Goal: Information Seeking & Learning: Learn about a topic

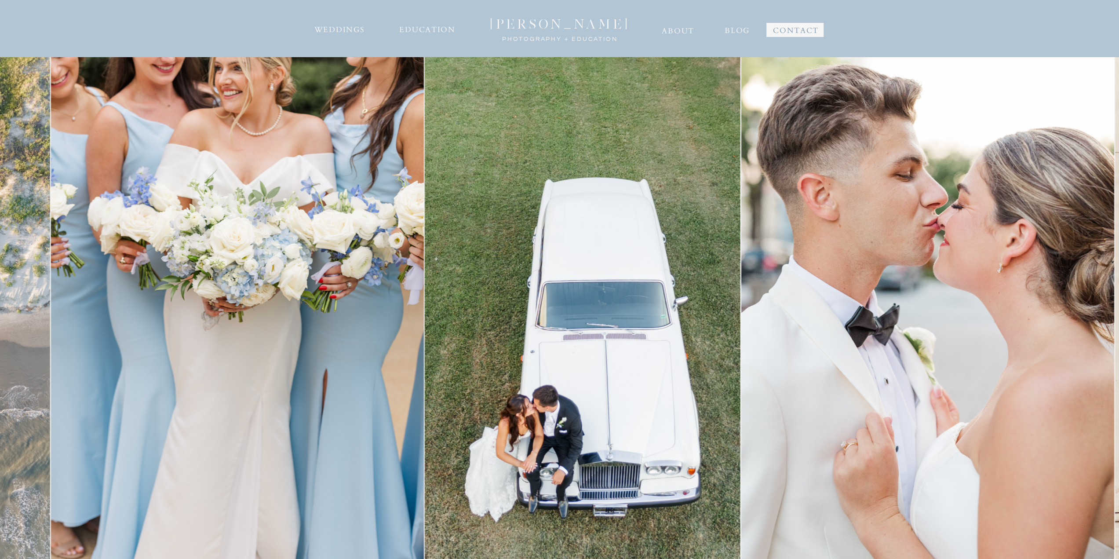
click at [555, 340] on img at bounding box center [927, 336] width 373 height 559
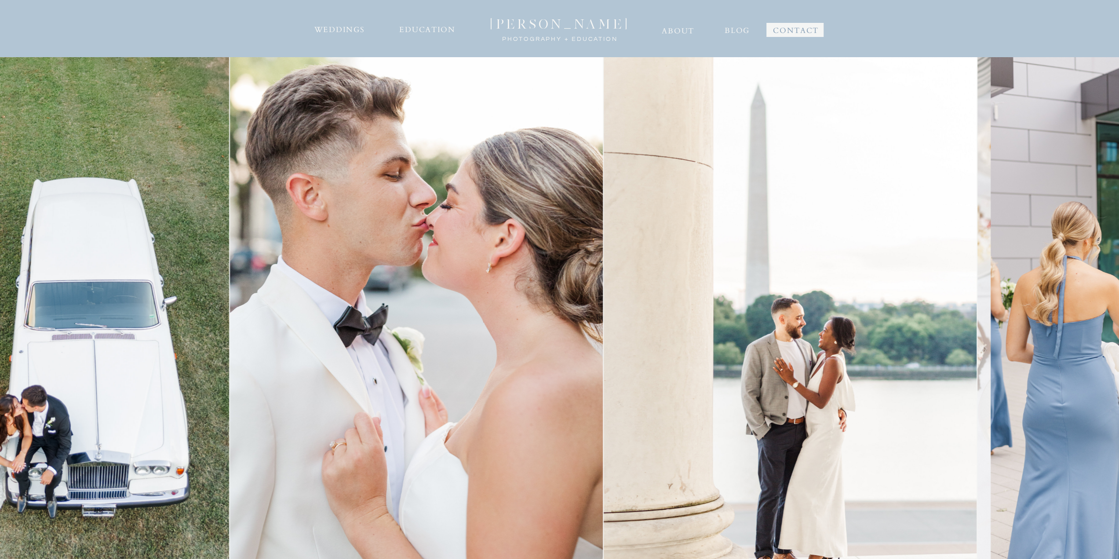
click at [485, 329] on img at bounding box center [416, 336] width 373 height 559
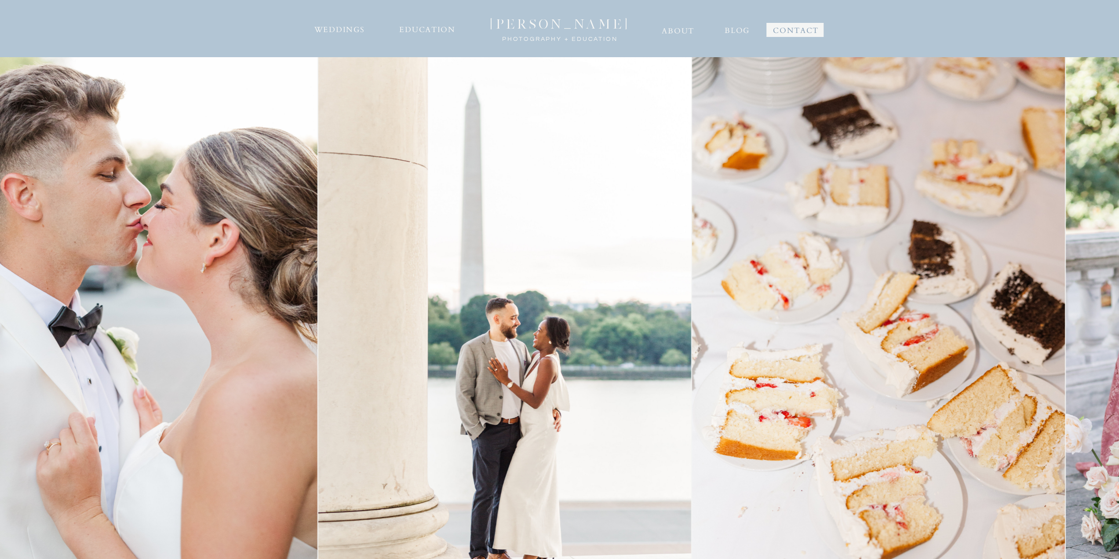
click at [354, 339] on img at bounding box center [504, 336] width 373 height 559
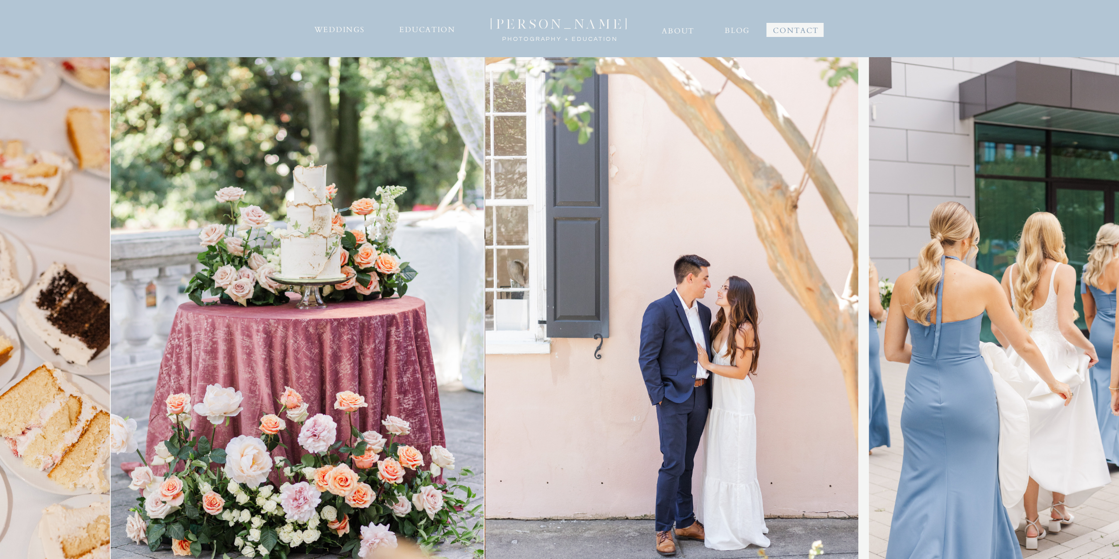
click at [207, 348] on img at bounding box center [297, 336] width 373 height 559
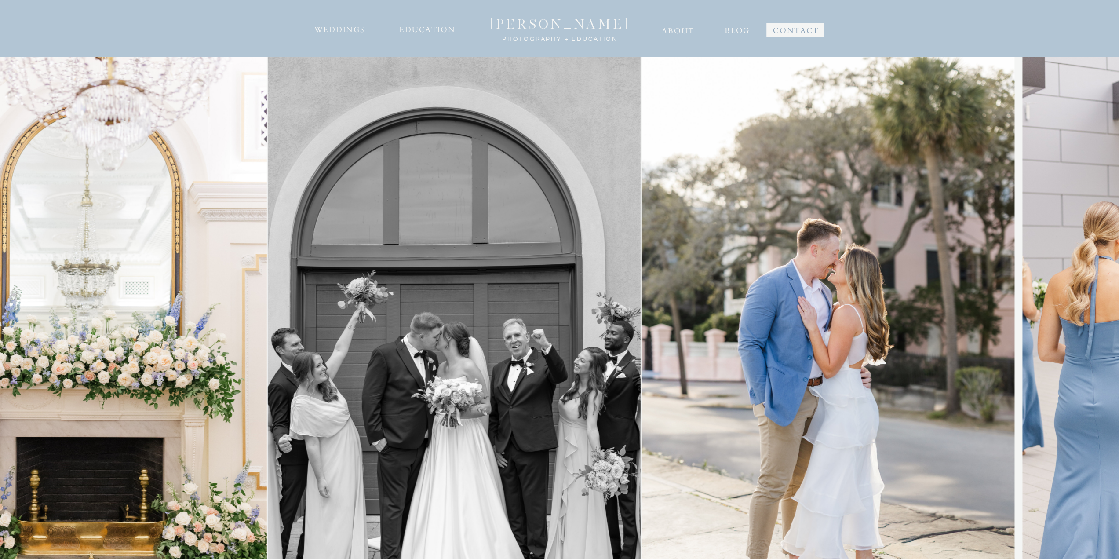
click at [153, 330] on img at bounding box center [80, 336] width 373 height 559
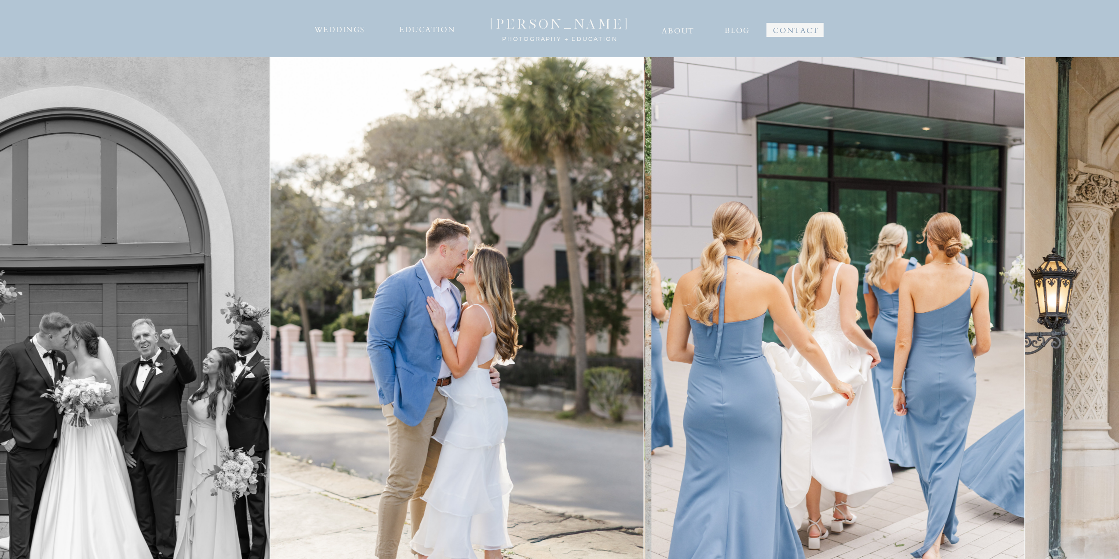
click at [521, 267] on img at bounding box center [456, 336] width 373 height 559
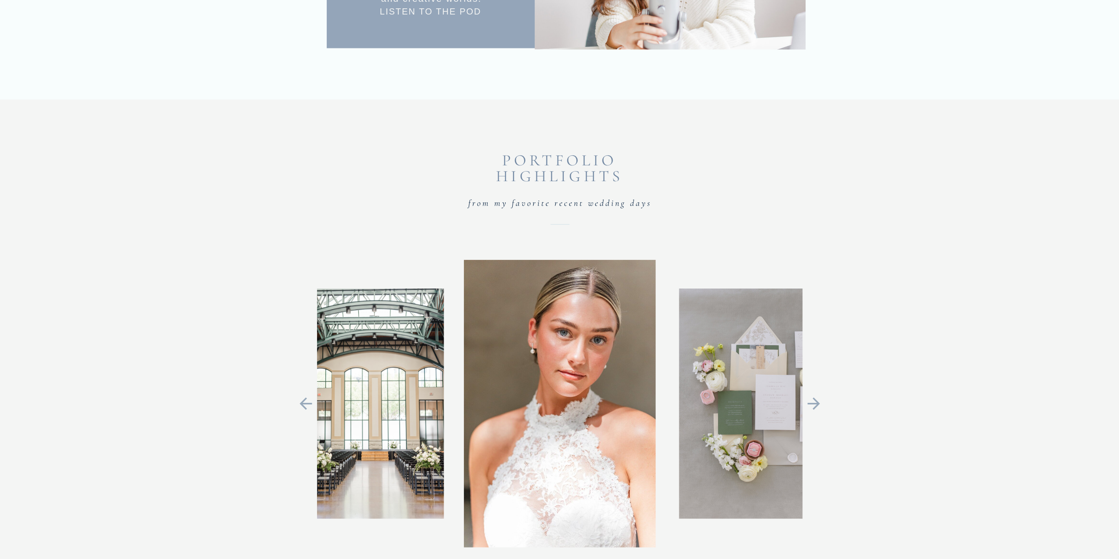
scroll to position [2022, 0]
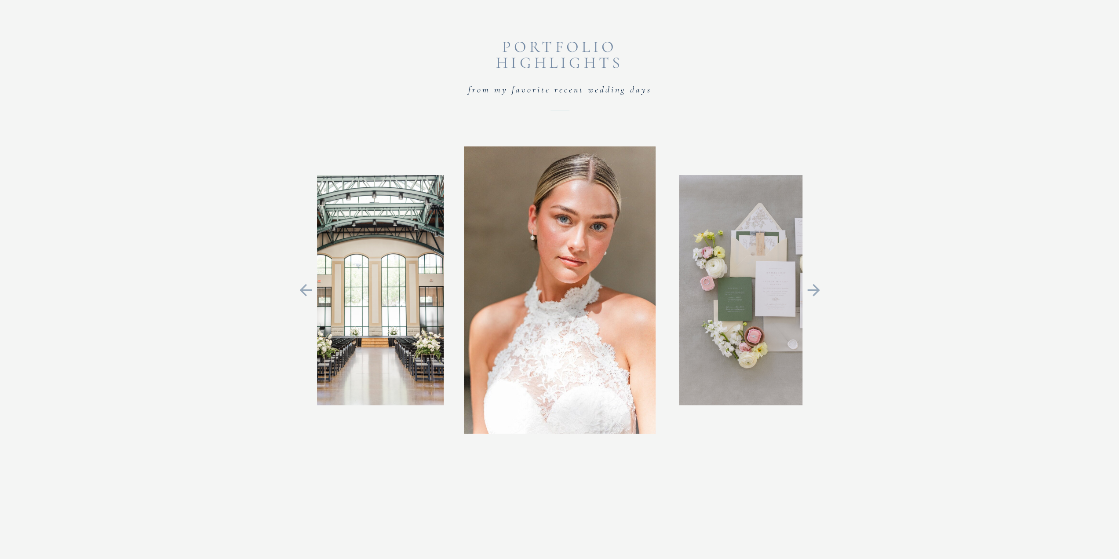
click at [555, 290] on icon at bounding box center [813, 290] width 12 height 12
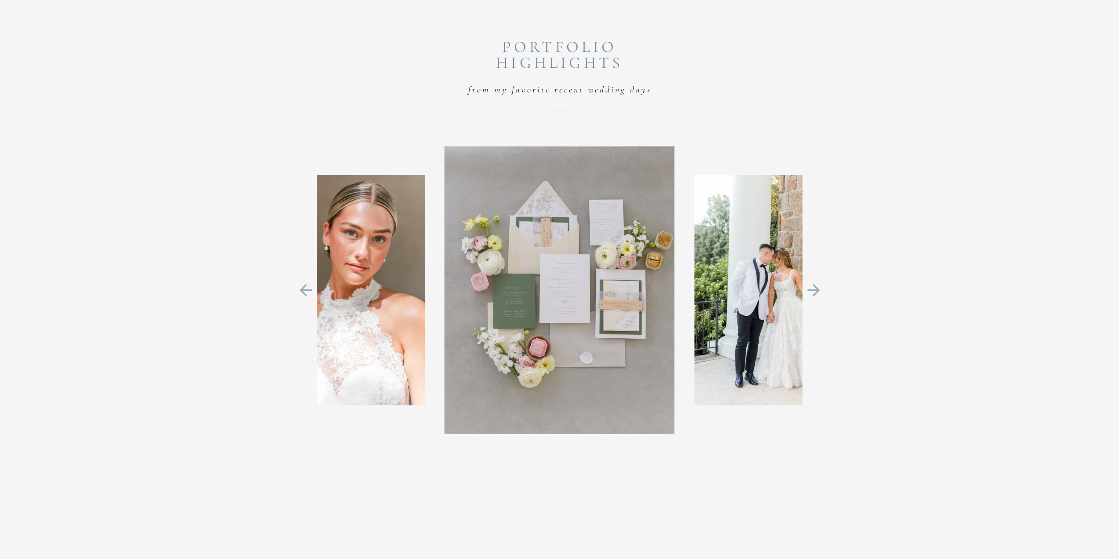
click at [555, 291] on icon at bounding box center [813, 290] width 12 height 12
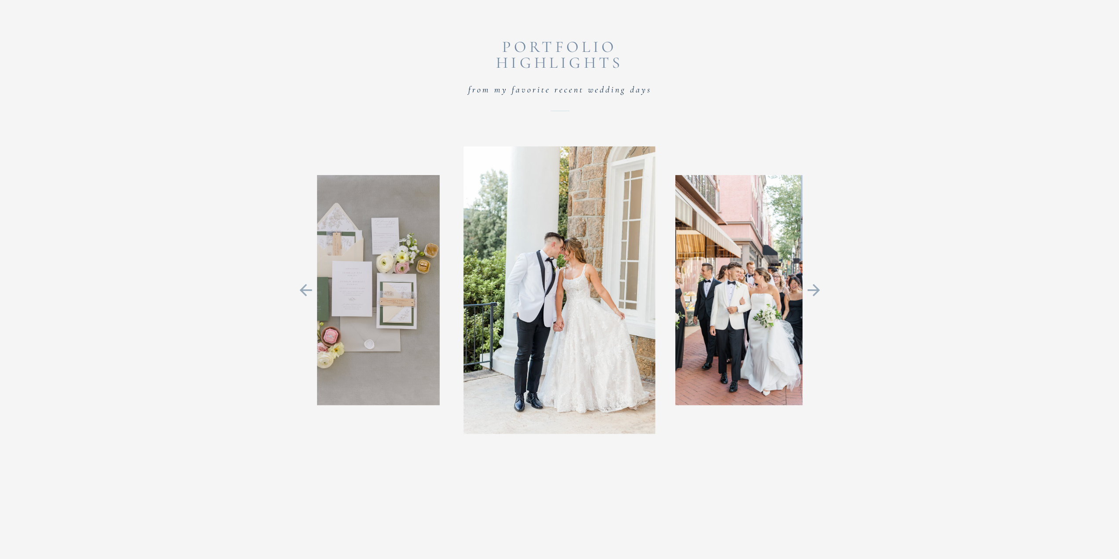
click at [555, 291] on icon at bounding box center [813, 290] width 12 height 12
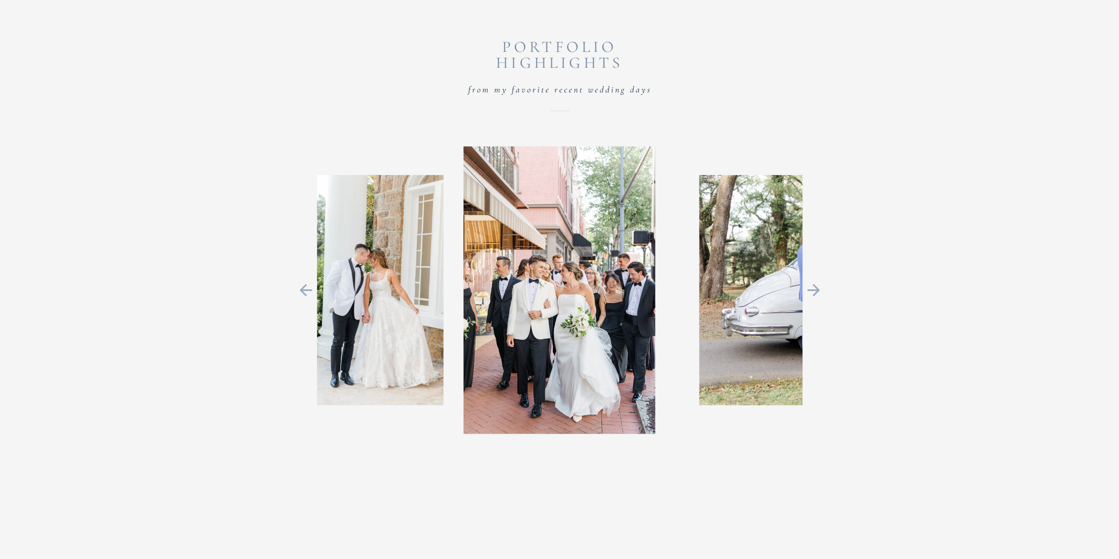
click at [555, 291] on icon at bounding box center [813, 290] width 12 height 12
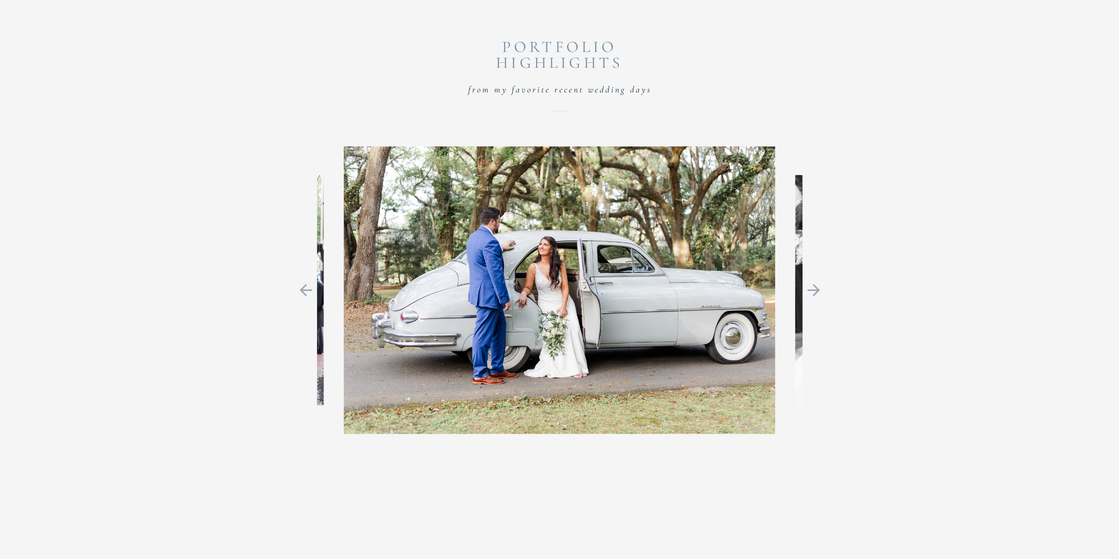
click at [555, 291] on icon at bounding box center [813, 290] width 12 height 12
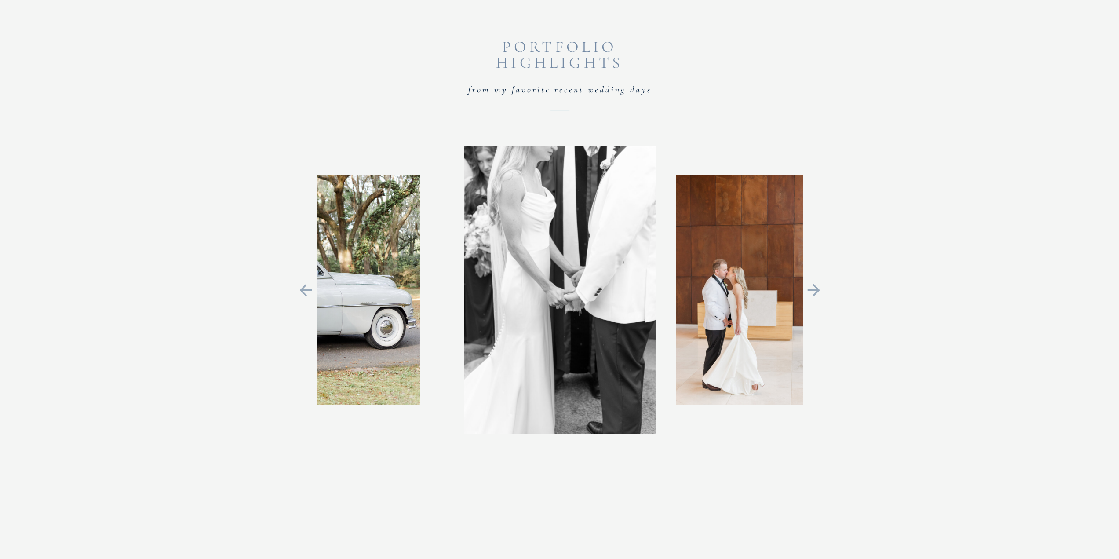
click at [555, 291] on icon at bounding box center [814, 290] width 20 height 18
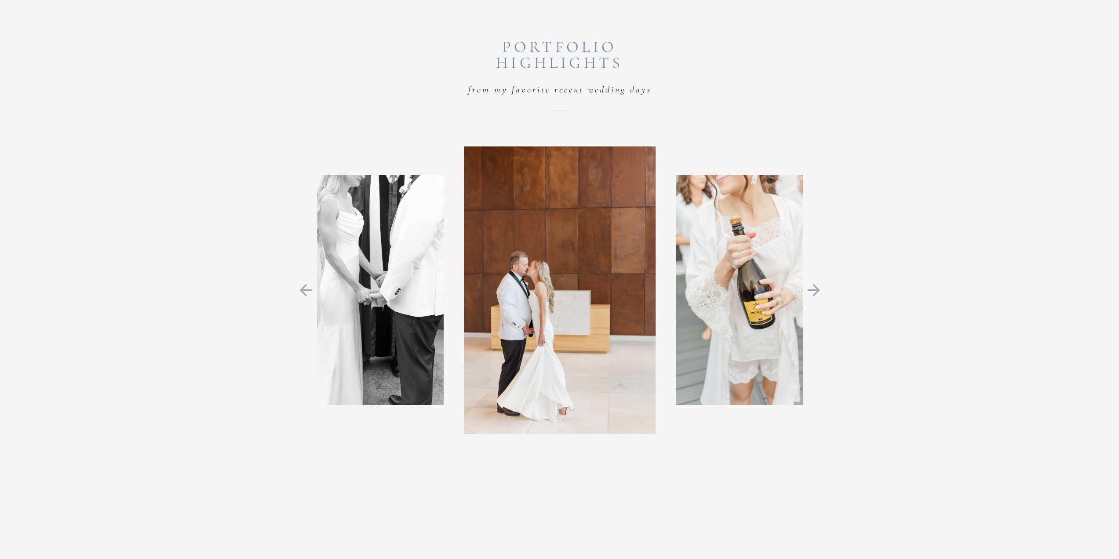
click at [555, 291] on icon at bounding box center [814, 290] width 20 height 18
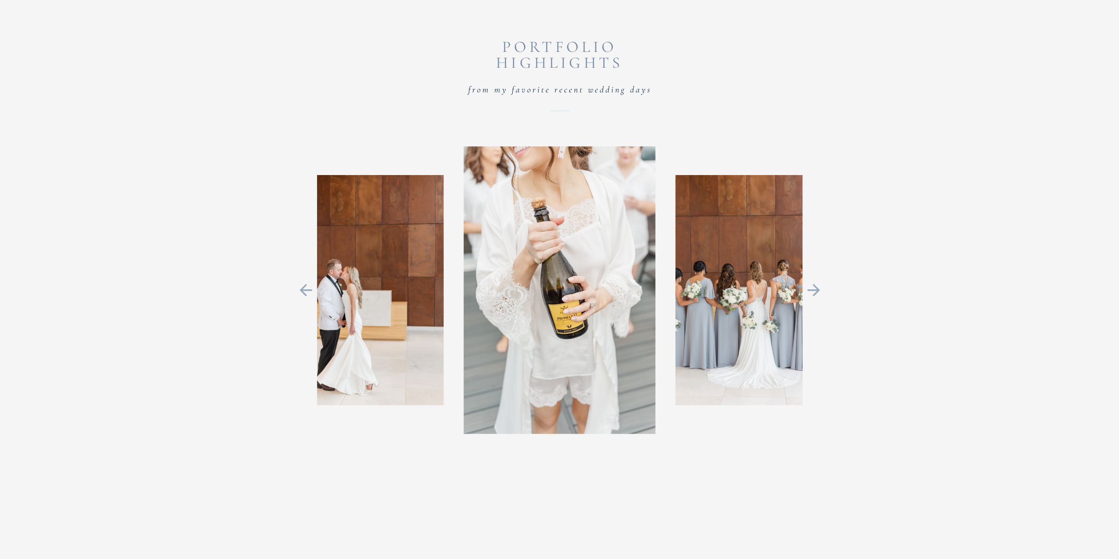
click at [555, 291] on icon at bounding box center [814, 290] width 20 height 18
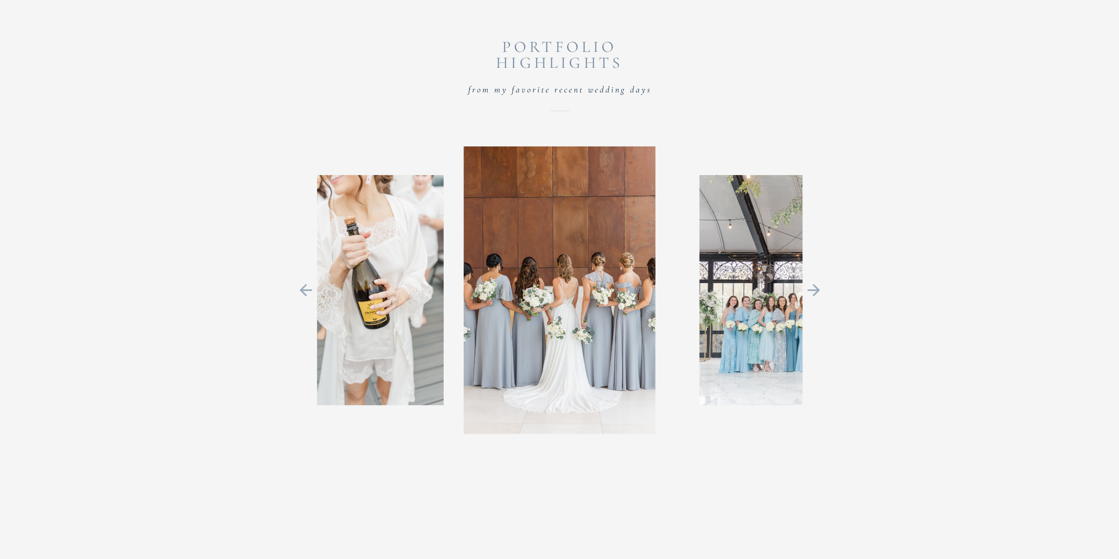
click at [555, 291] on icon at bounding box center [814, 290] width 20 height 18
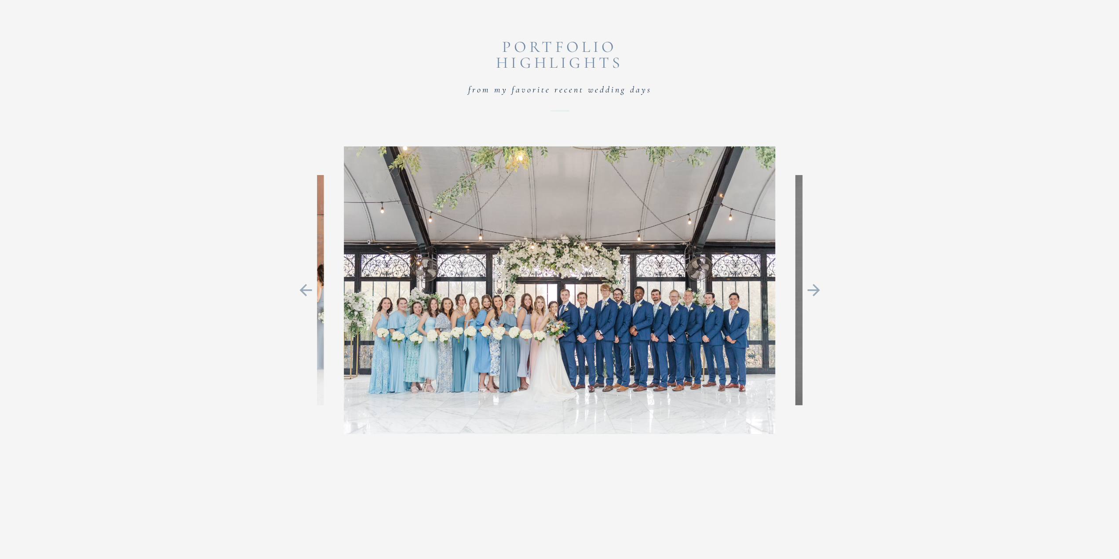
click at [555, 291] on icon at bounding box center [814, 290] width 20 height 18
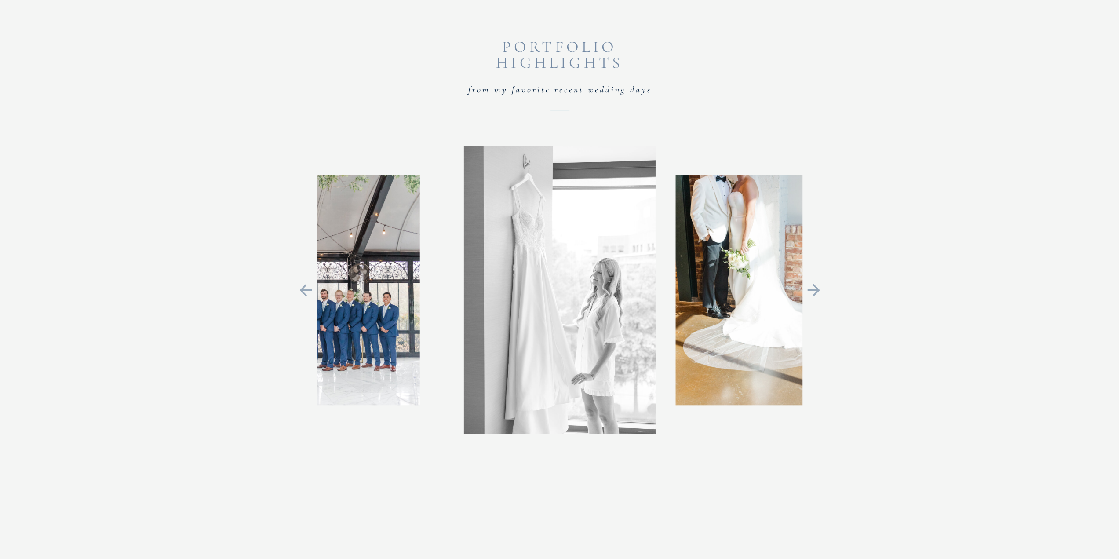
click at [555, 291] on icon at bounding box center [814, 290] width 20 height 18
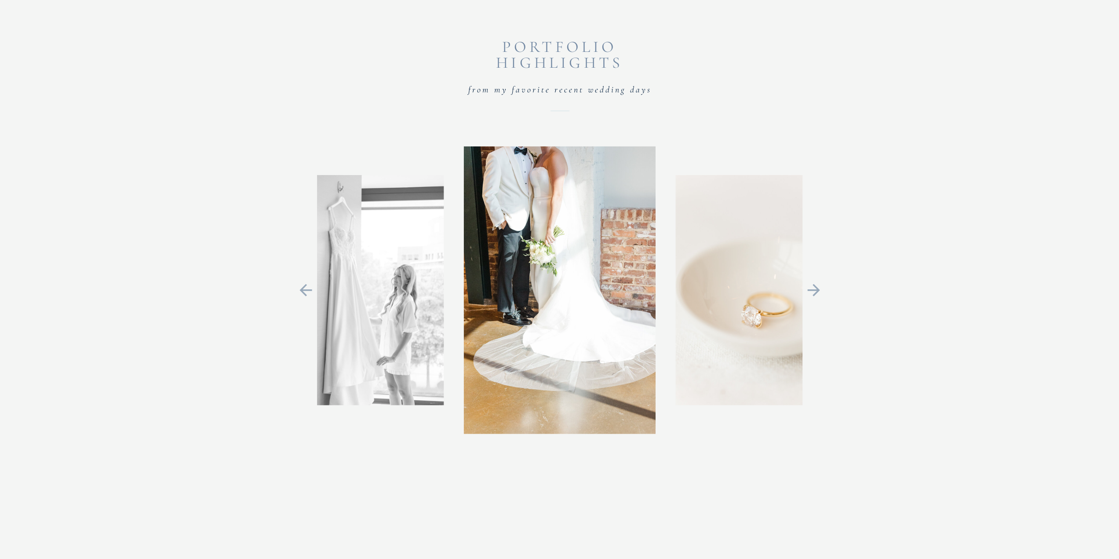
click at [555, 291] on icon at bounding box center [814, 290] width 20 height 18
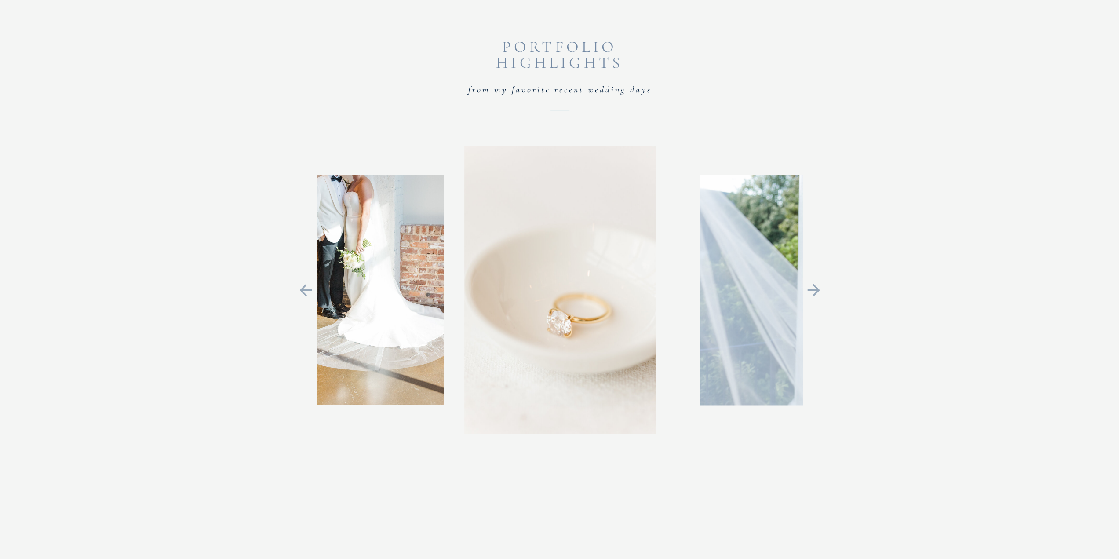
click at [555, 291] on icon at bounding box center [814, 290] width 20 height 18
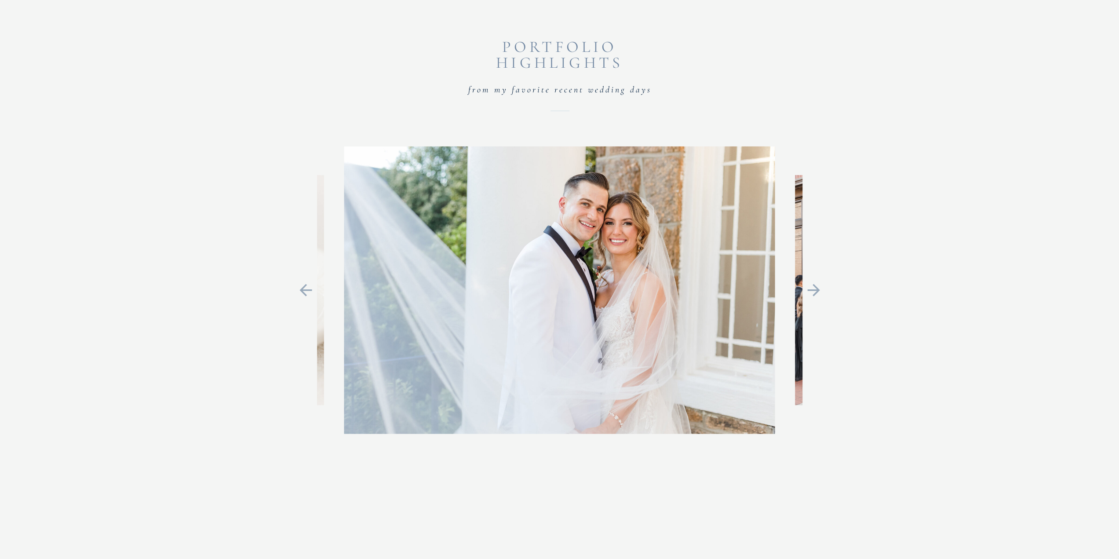
click at [555, 291] on icon at bounding box center [814, 290] width 20 height 18
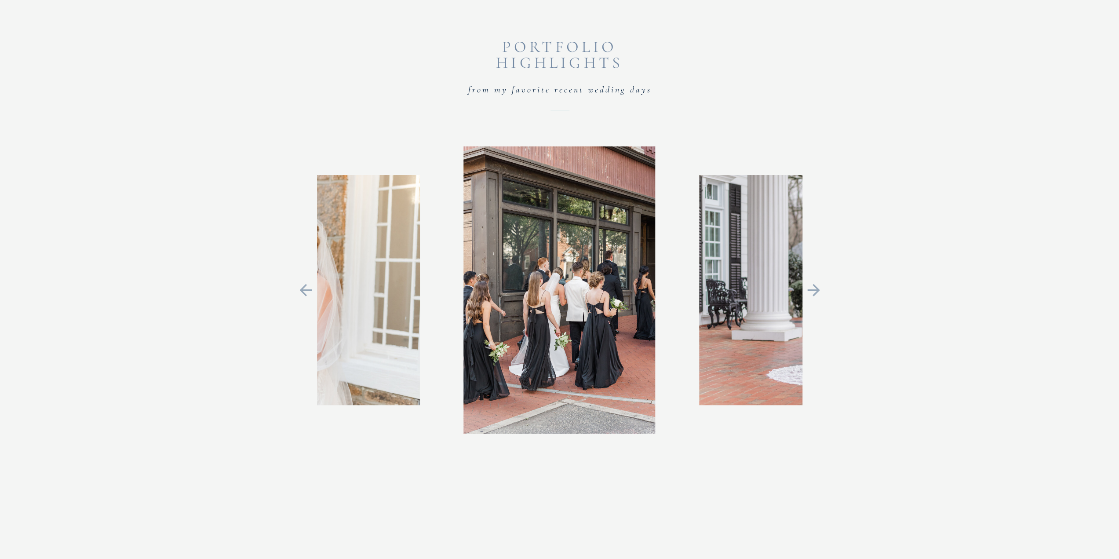
click at [310, 292] on icon at bounding box center [306, 290] width 20 height 18
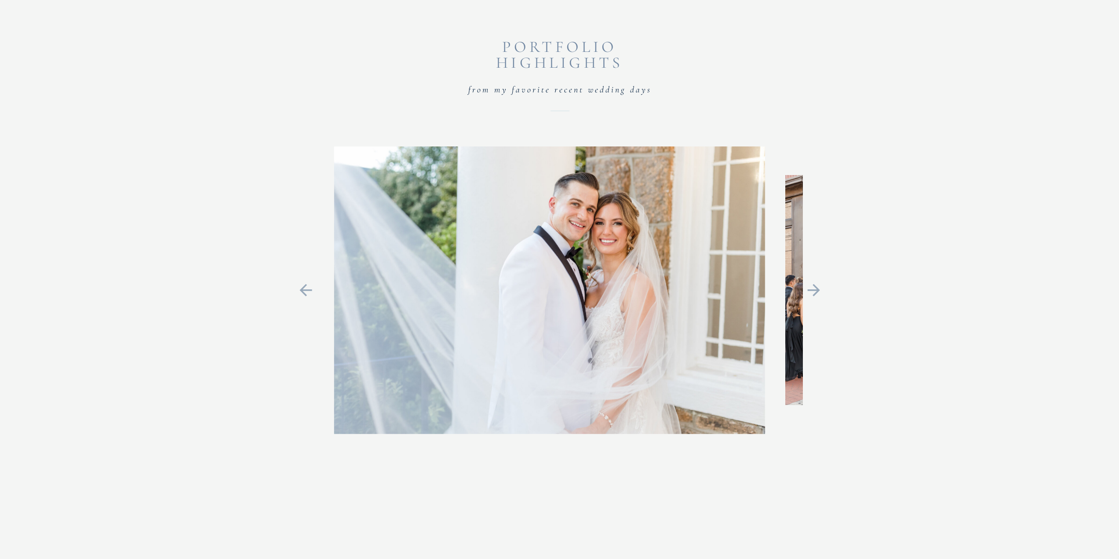
click at [310, 292] on icon at bounding box center [306, 290] width 20 height 18
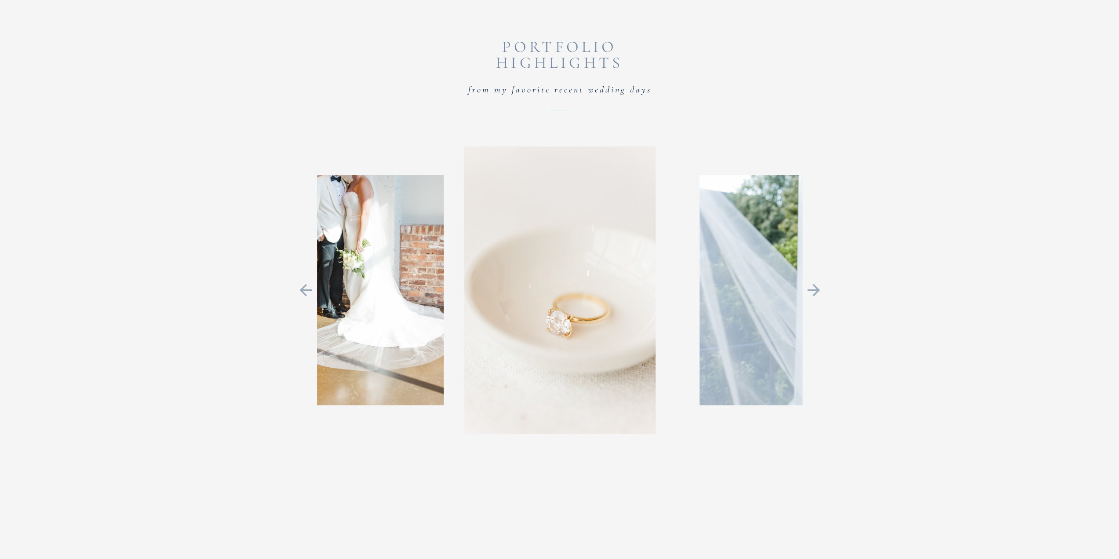
click at [555, 285] on icon at bounding box center [813, 290] width 12 height 12
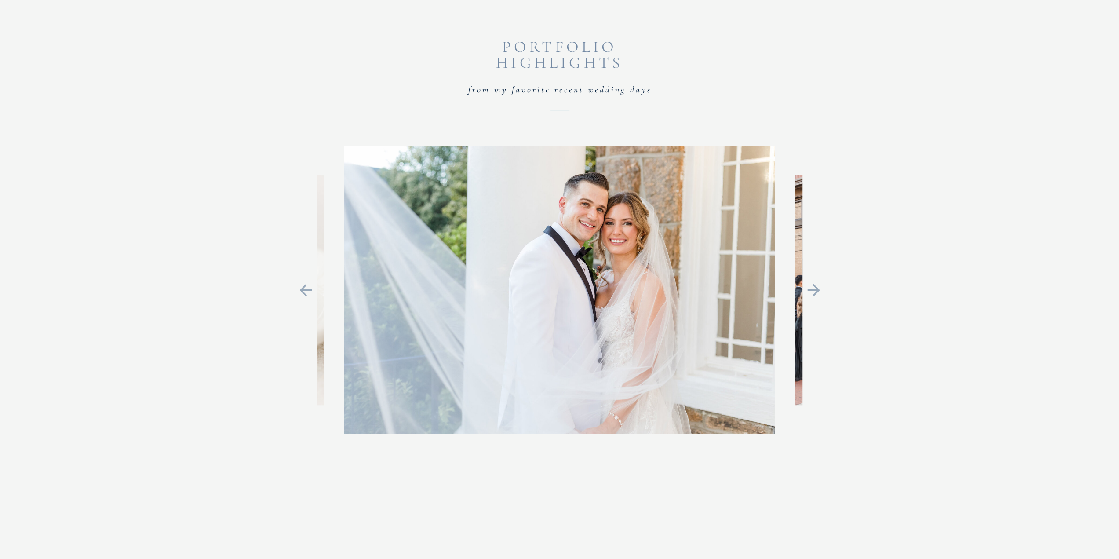
click at [555, 285] on icon at bounding box center [813, 290] width 12 height 12
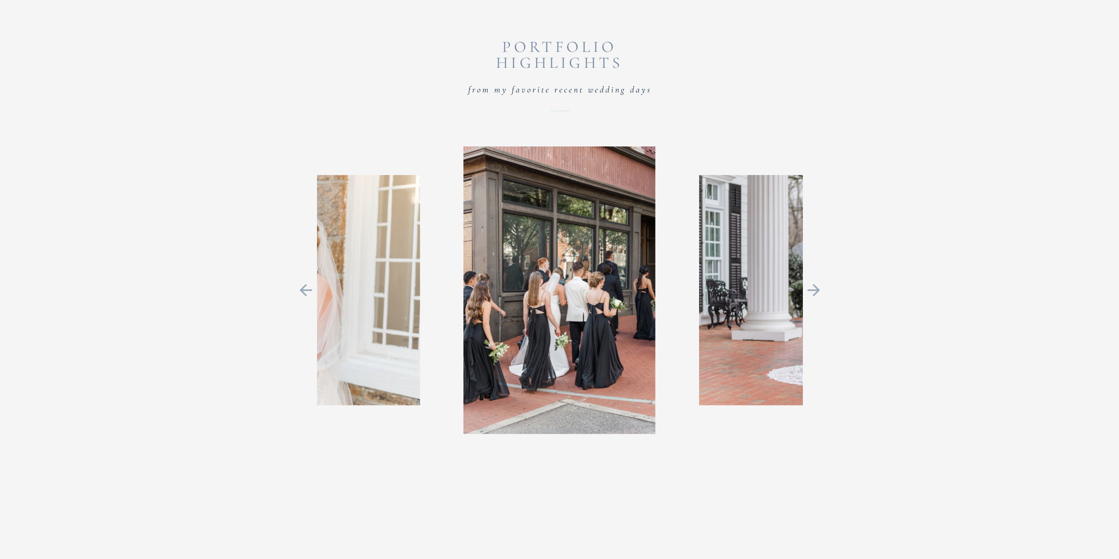
click at [555, 285] on icon at bounding box center [813, 290] width 12 height 12
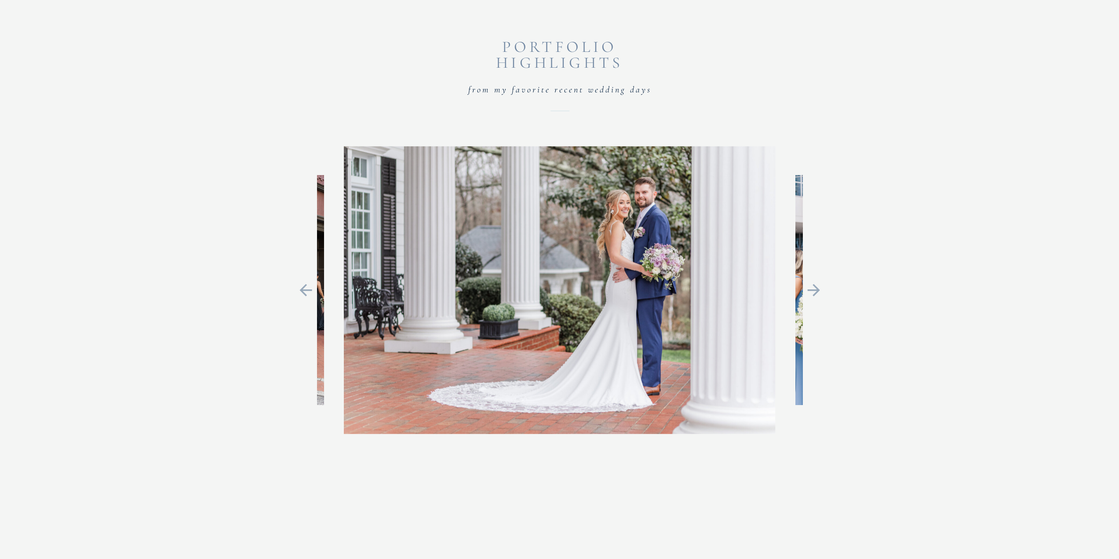
click at [555, 285] on icon at bounding box center [813, 290] width 12 height 12
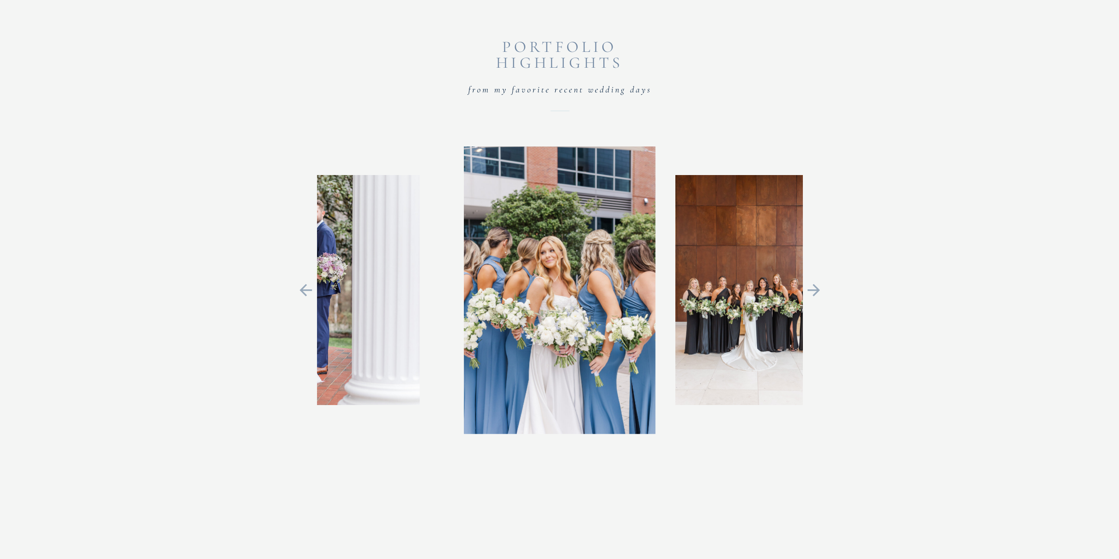
click at [555, 285] on icon at bounding box center [813, 290] width 12 height 12
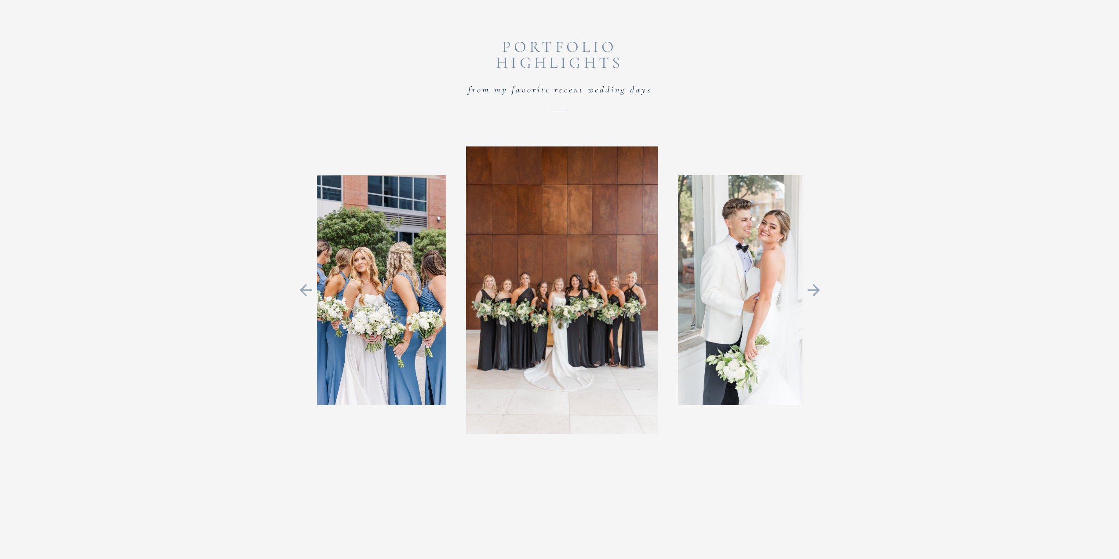
click at [555, 285] on icon at bounding box center [813, 290] width 12 height 12
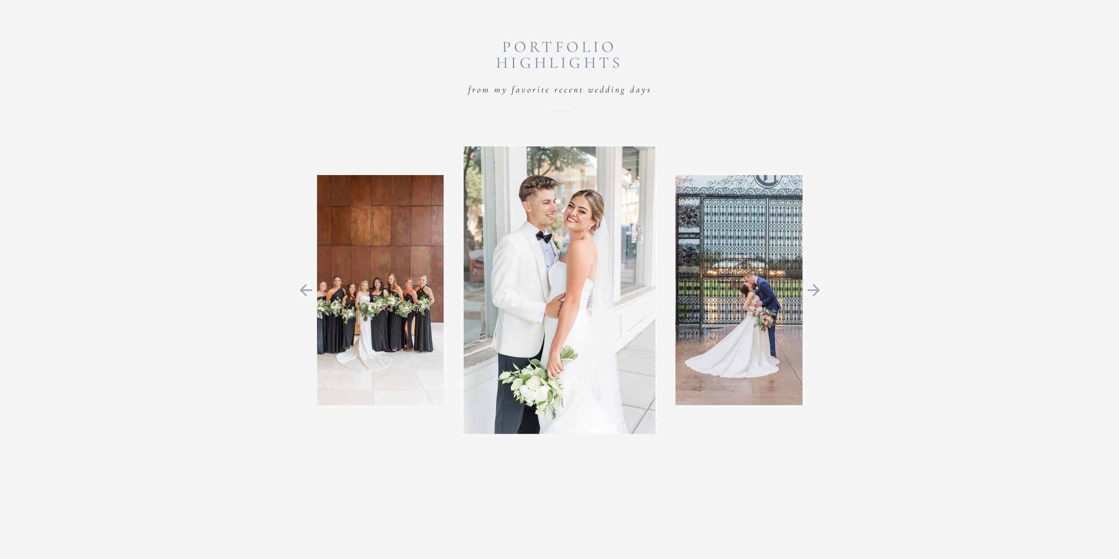
click at [555, 285] on icon at bounding box center [813, 290] width 12 height 12
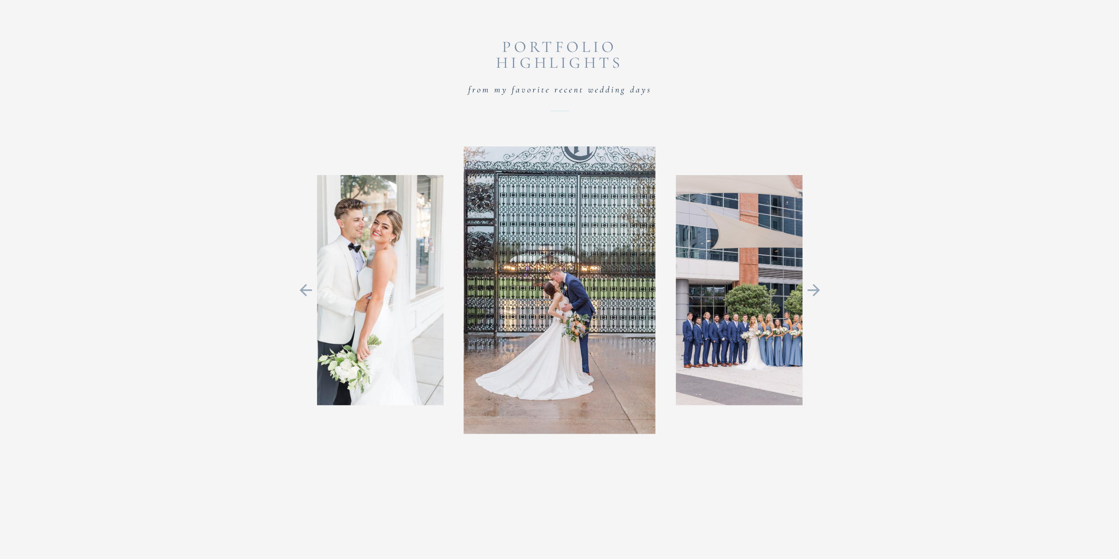
click at [555, 285] on icon at bounding box center [813, 290] width 12 height 12
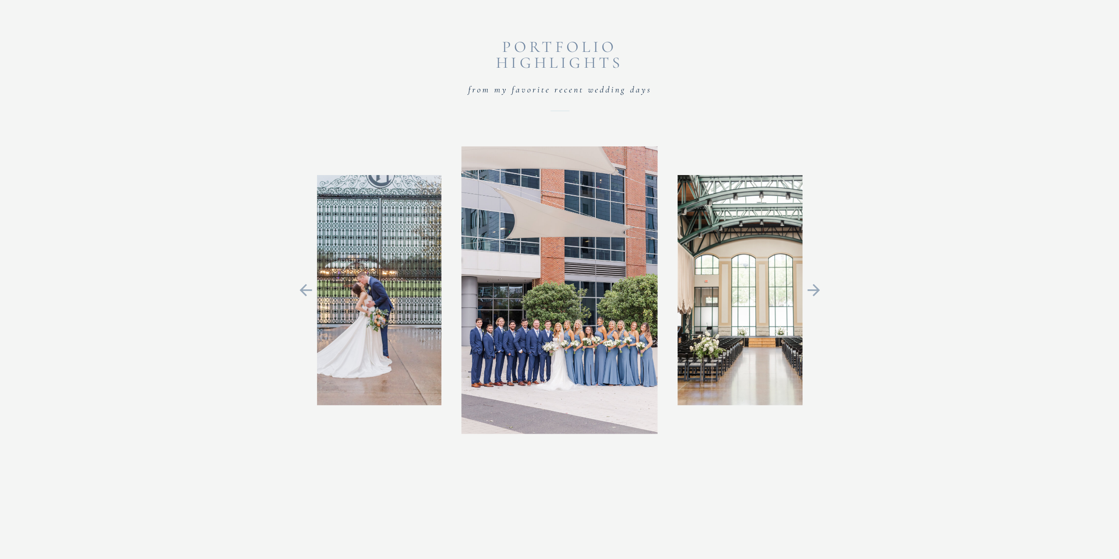
click at [555, 285] on icon at bounding box center [813, 290] width 12 height 12
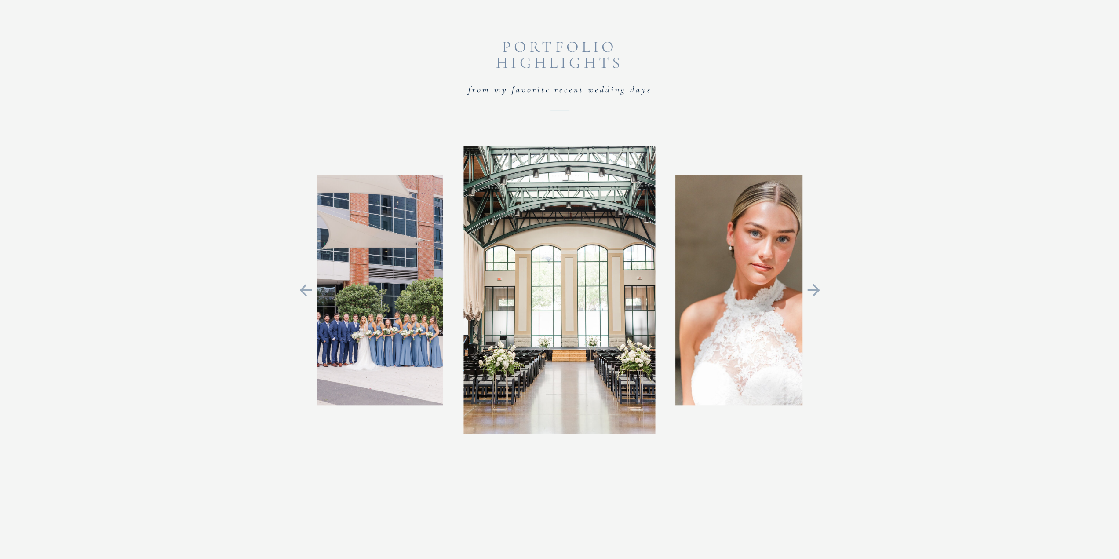
click at [555, 285] on icon at bounding box center [813, 290] width 12 height 12
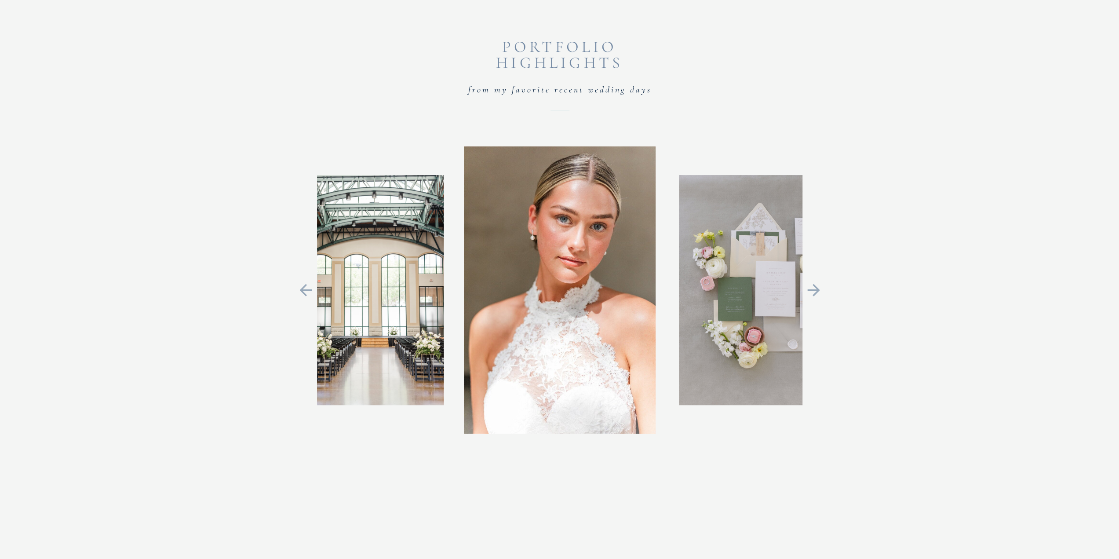
click at [555, 287] on icon at bounding box center [813, 290] width 12 height 12
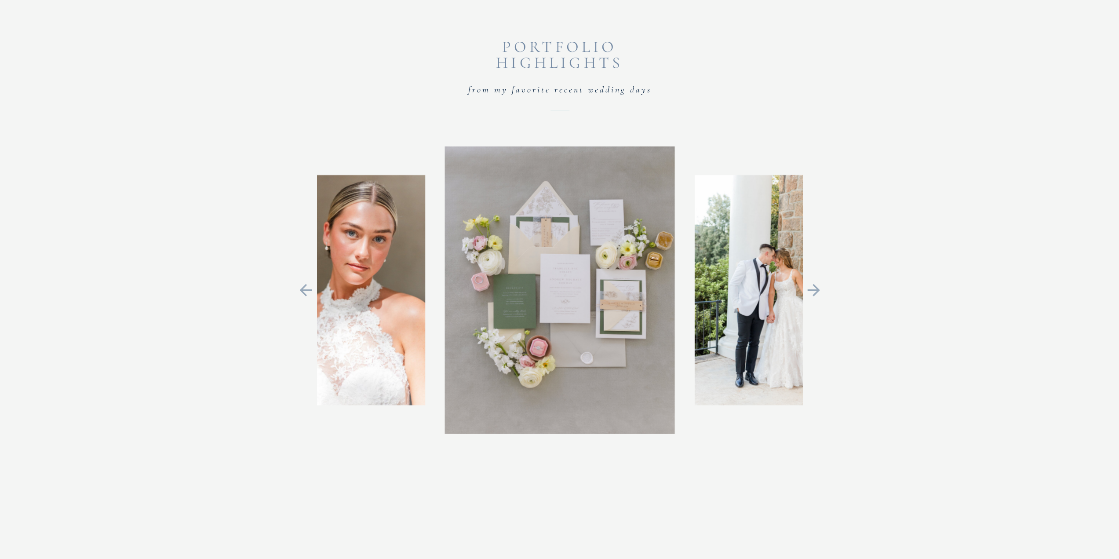
click at [555, 287] on icon at bounding box center [813, 290] width 12 height 12
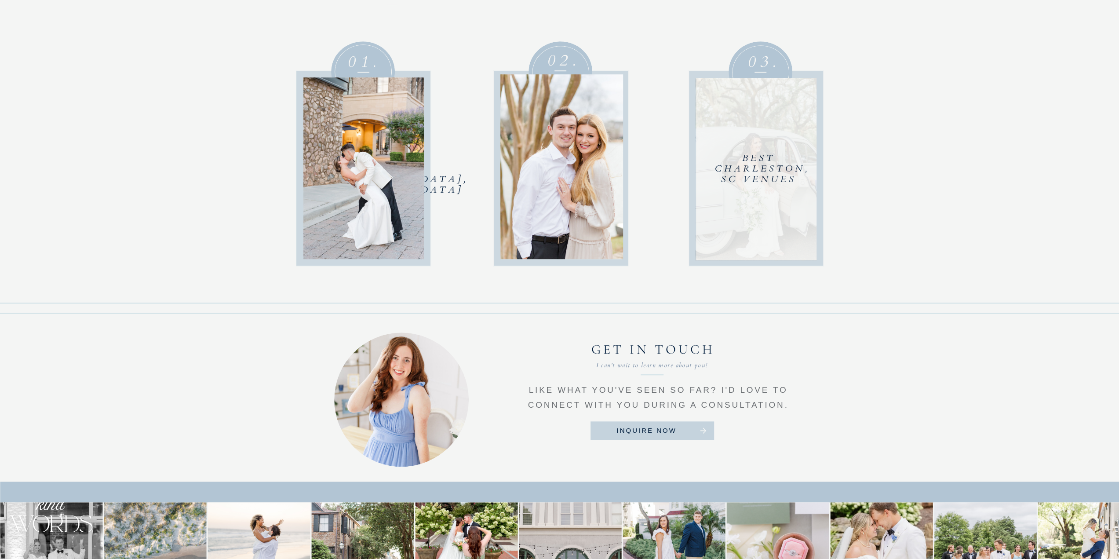
scroll to position [3829, 0]
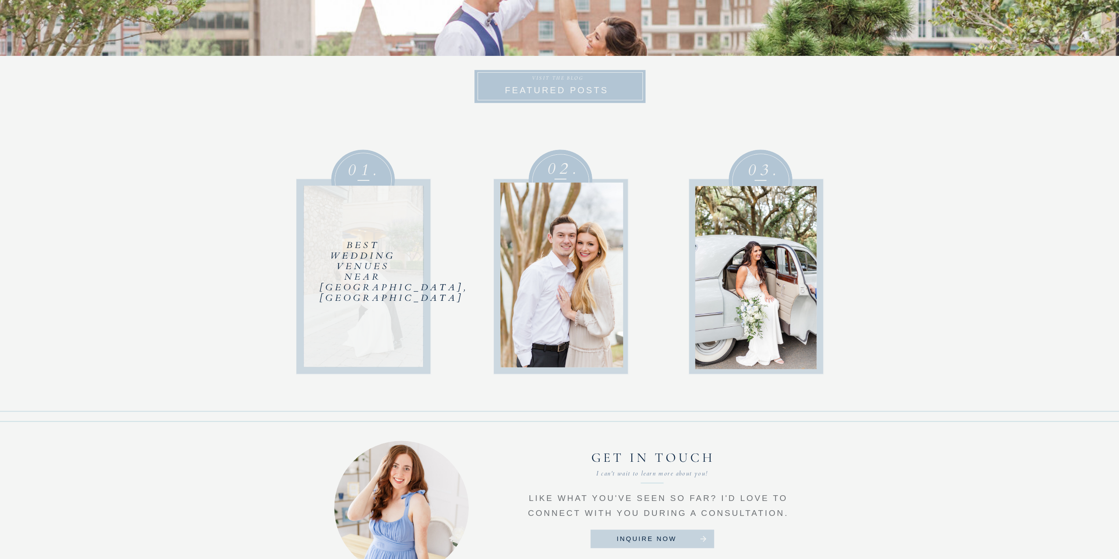
click at [356, 256] on div at bounding box center [363, 277] width 120 height 182
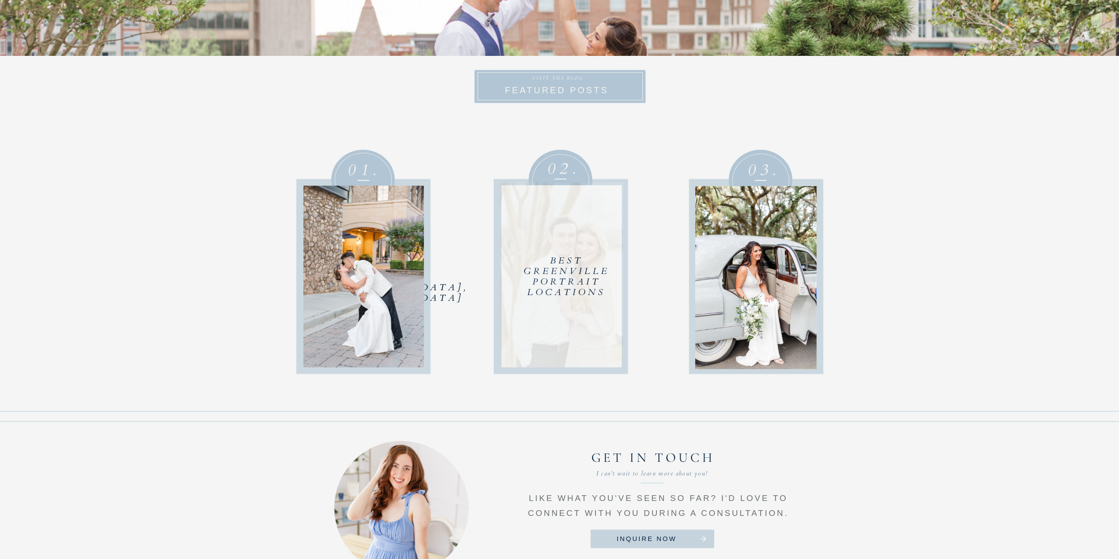
click at [555, 266] on div at bounding box center [561, 274] width 123 height 185
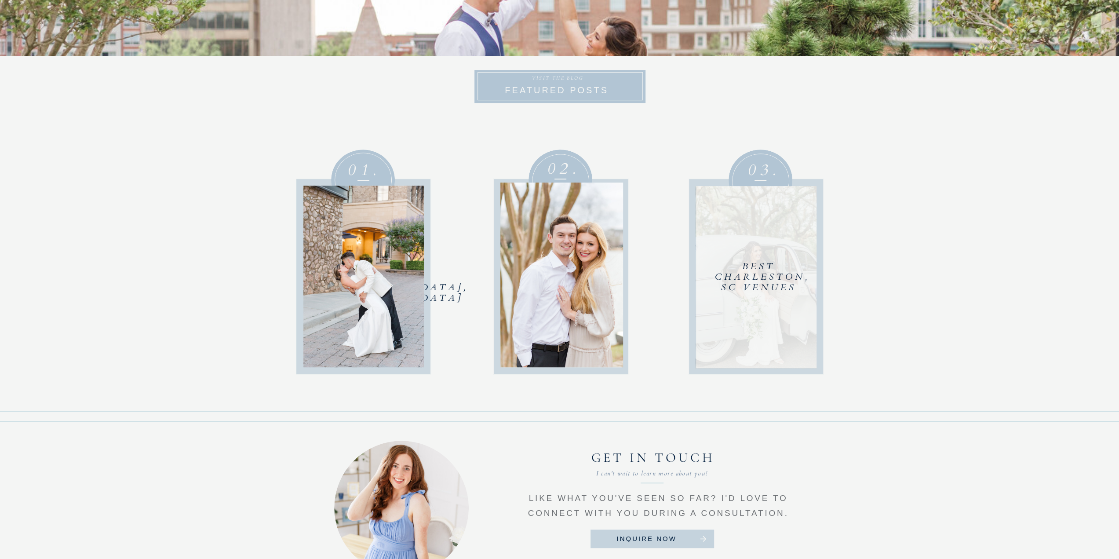
click at [555, 261] on div at bounding box center [755, 277] width 121 height 183
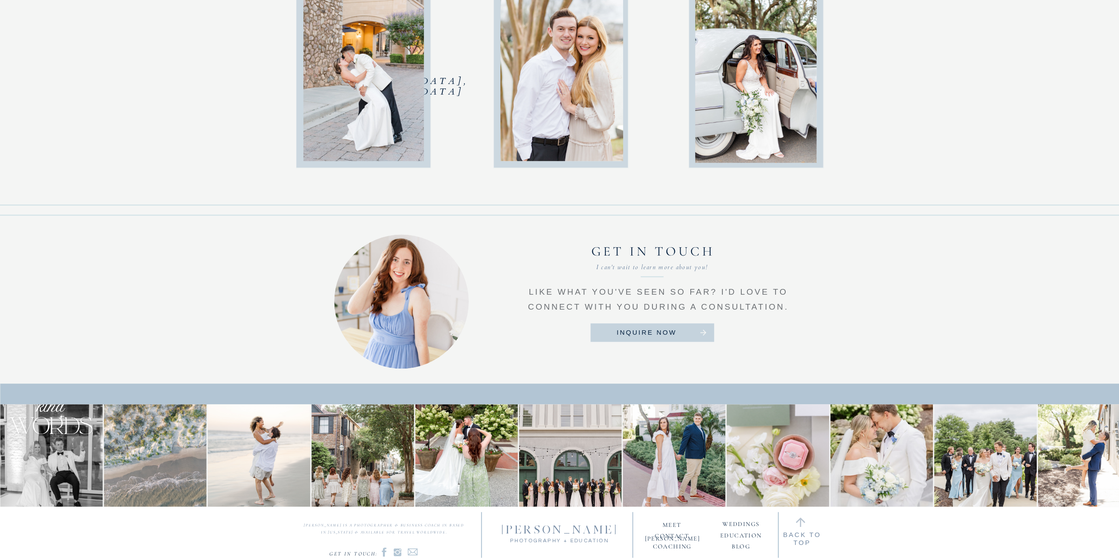
scroll to position [4049, 0]
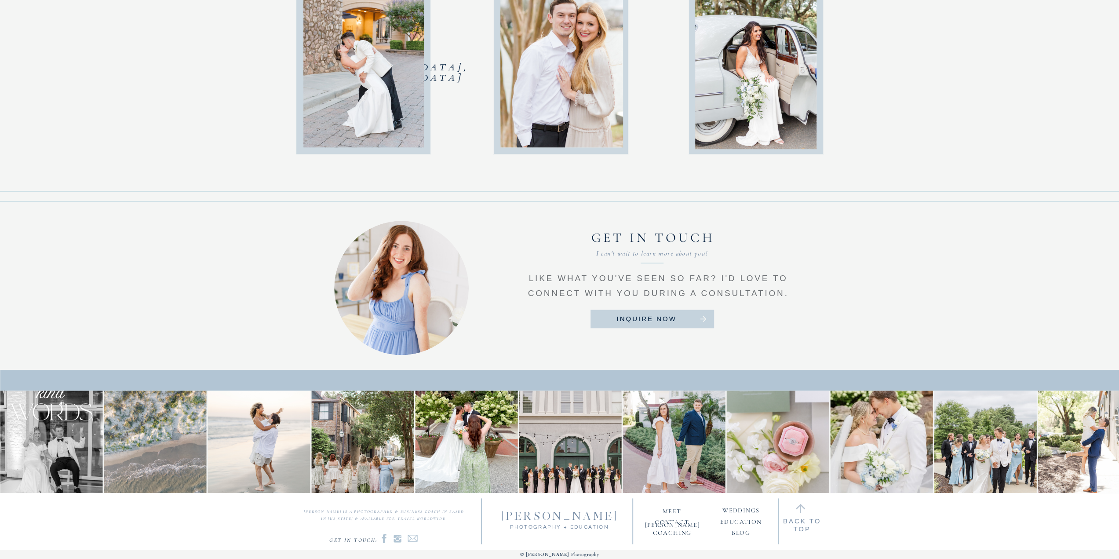
click at [555, 531] on nav "Coaching" at bounding box center [672, 530] width 57 height 8
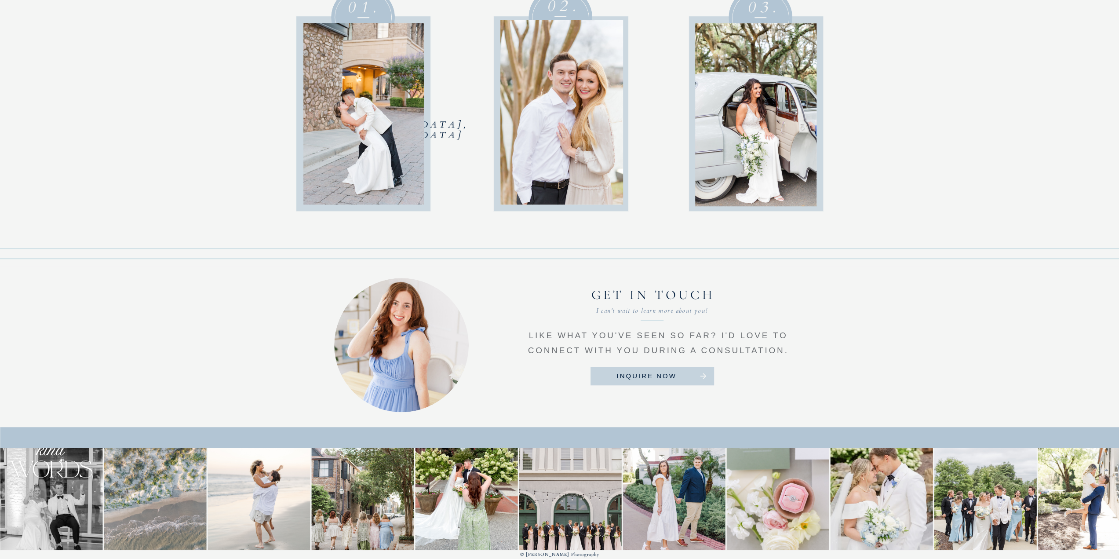
scroll to position [3992, 0]
click at [555, 374] on h3 "inquire now" at bounding box center [646, 380] width 97 height 16
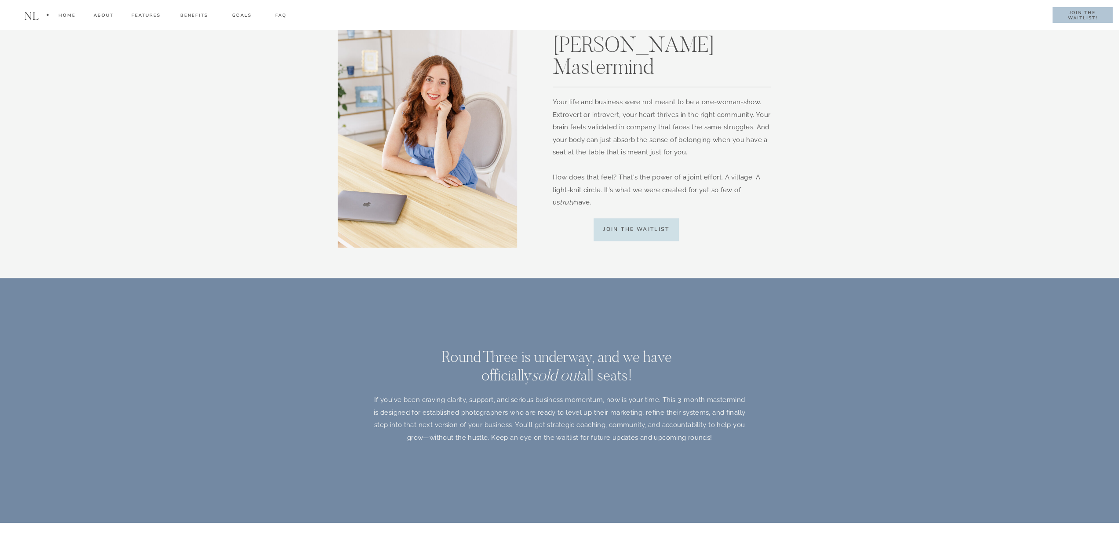
scroll to position [1011, 0]
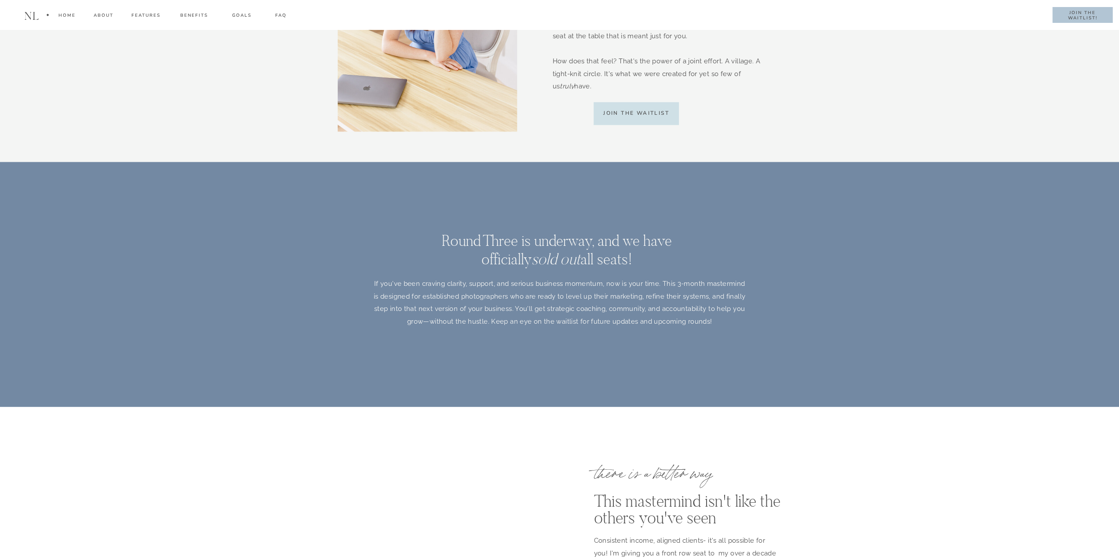
click at [651, 112] on h2 "join the waitlist" at bounding box center [636, 113] width 80 height 9
click at [183, 14] on div "Benefits" at bounding box center [193, 17] width 31 height 10
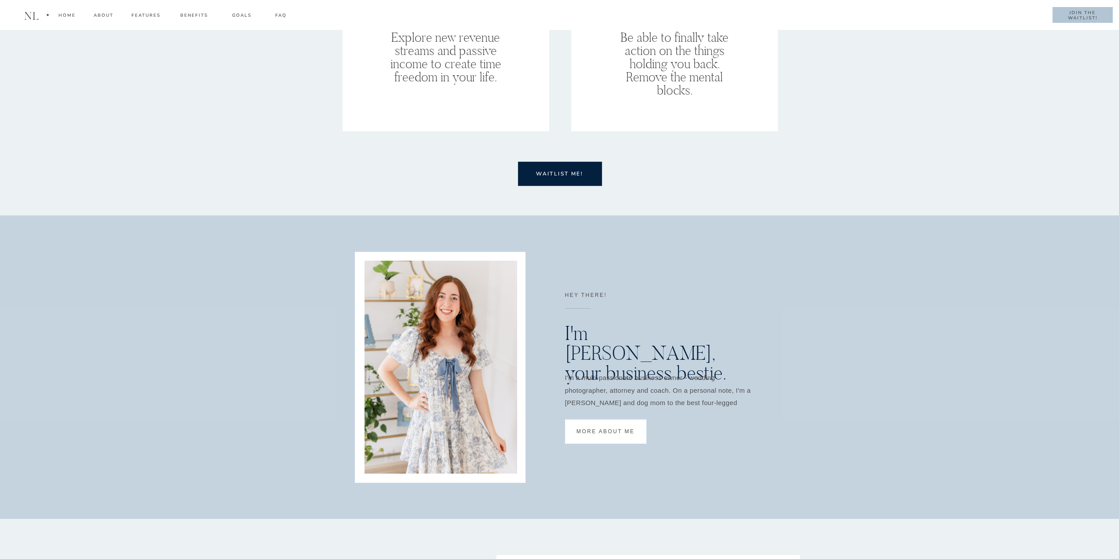
scroll to position [5673, 0]
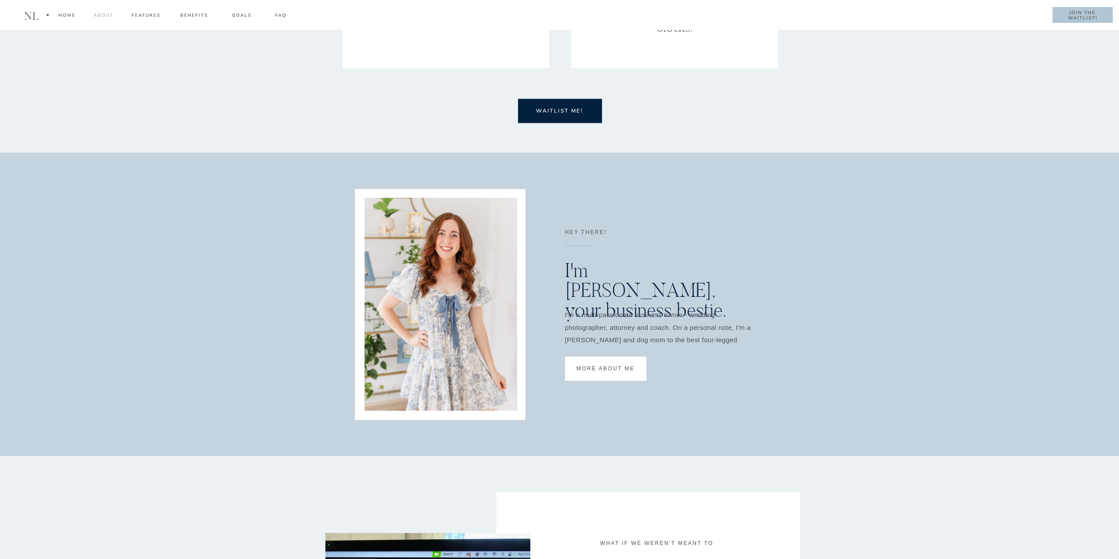
click at [99, 12] on div "about" at bounding box center [103, 17] width 21 height 10
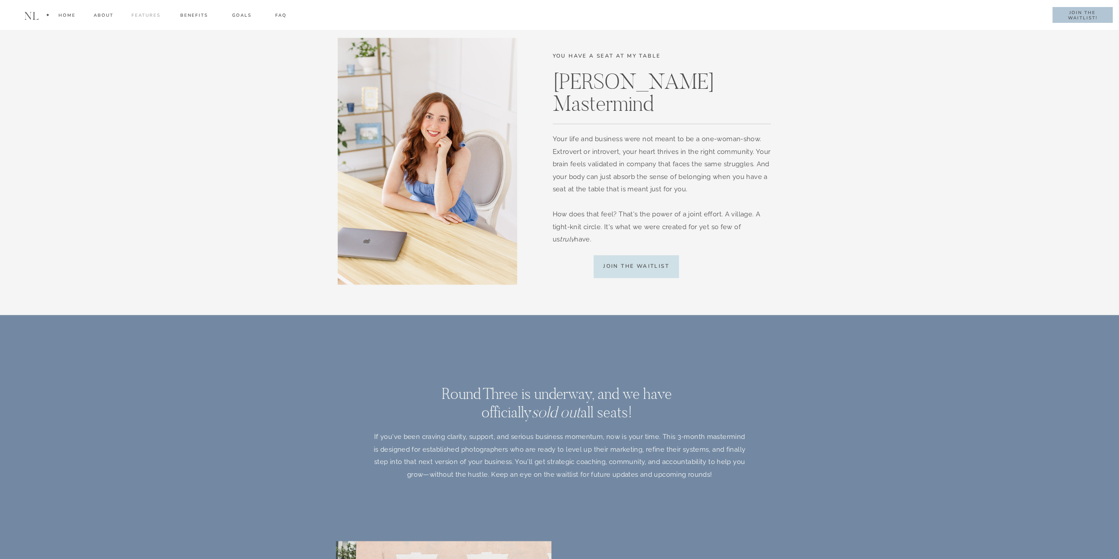
click at [144, 16] on div "FEATURES" at bounding box center [146, 17] width 30 height 10
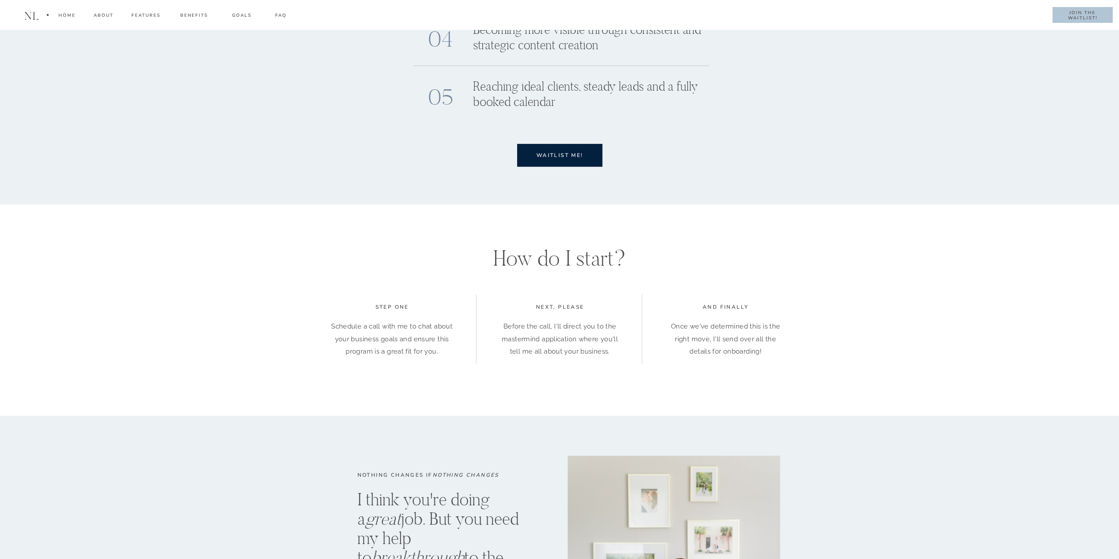
scroll to position [3806, 0]
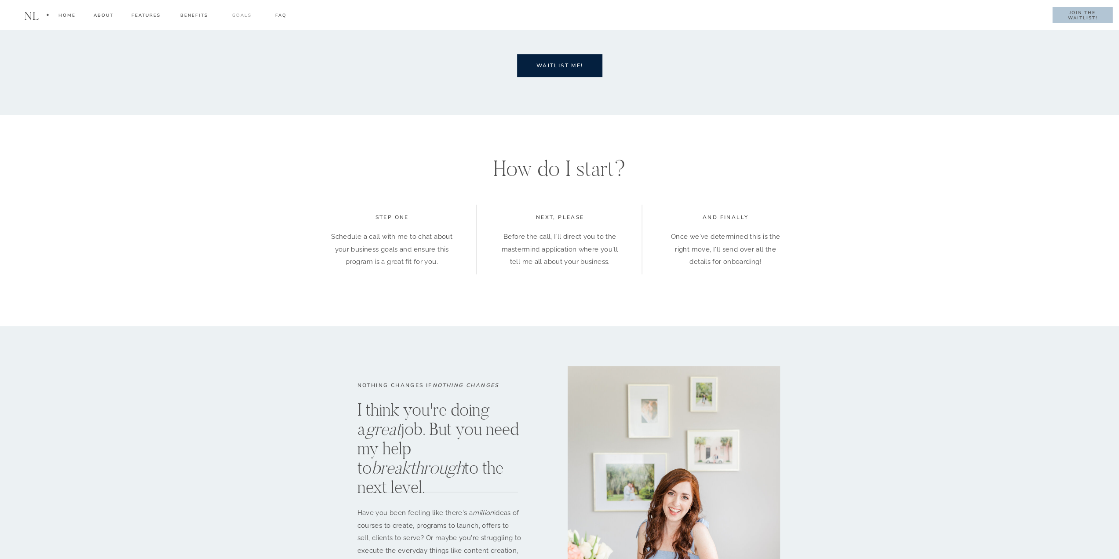
click at [247, 15] on div "goals" at bounding box center [241, 17] width 31 height 10
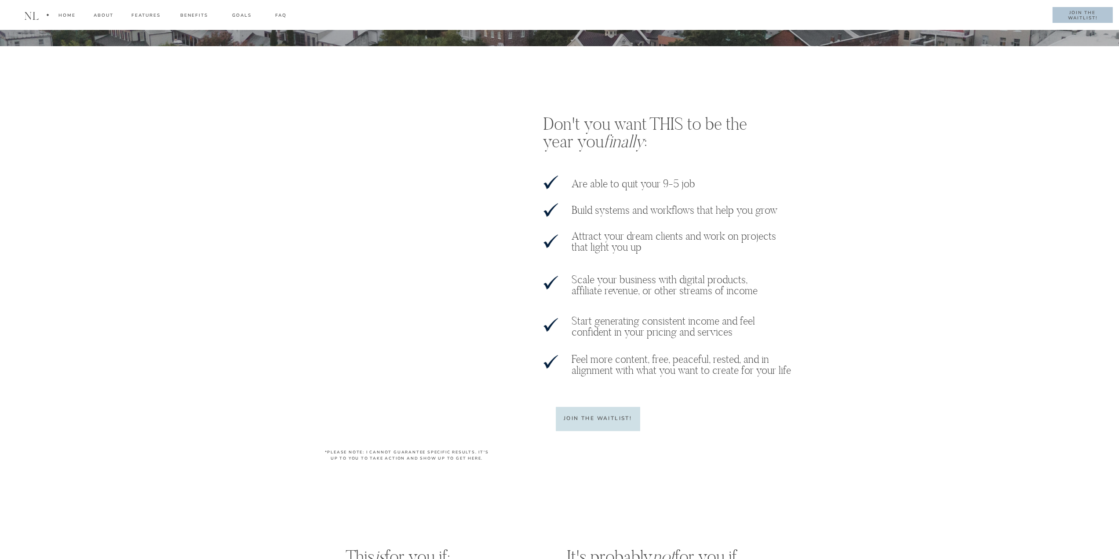
scroll to position [6969, 0]
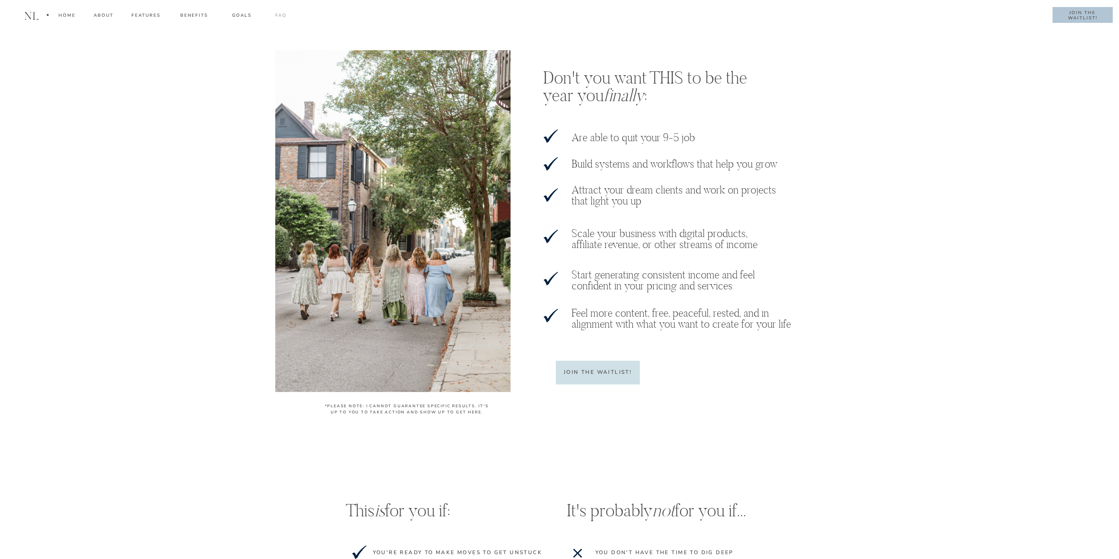
click at [277, 14] on div "FAQ" at bounding box center [281, 17] width 12 height 10
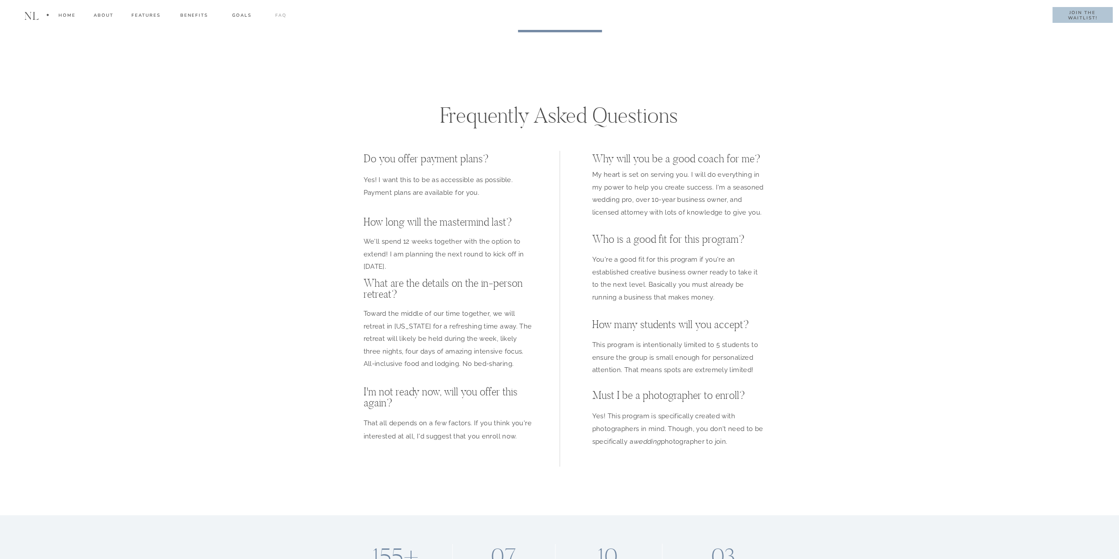
scroll to position [8009, 0]
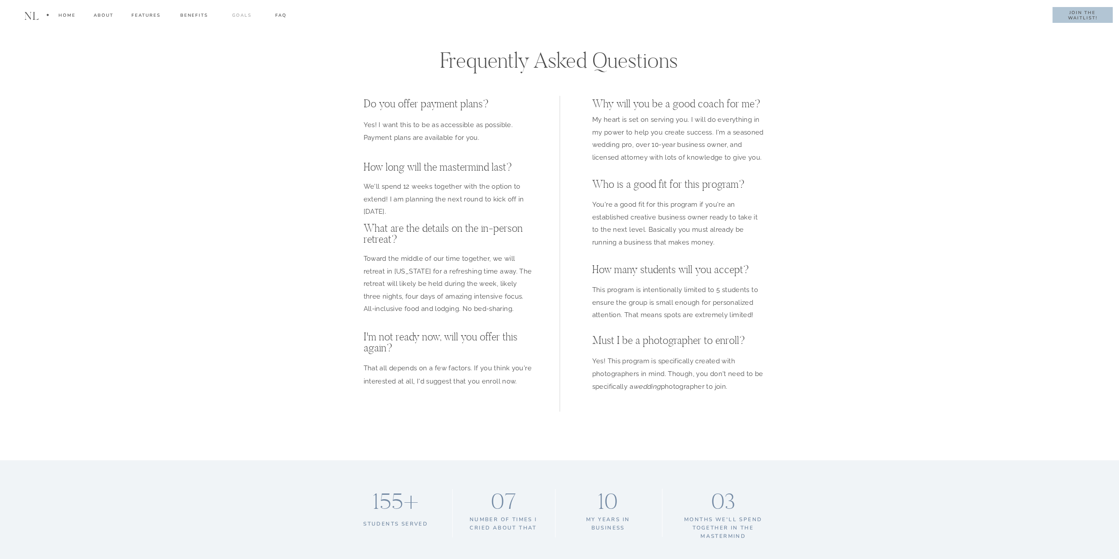
click at [234, 13] on div "goals" at bounding box center [241, 17] width 31 height 10
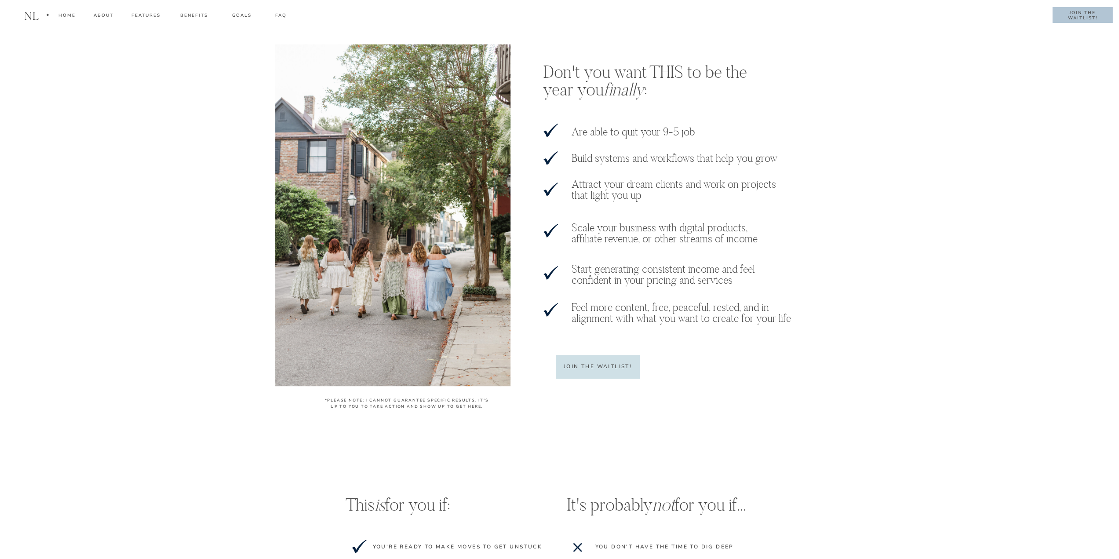
scroll to position [6969, 0]
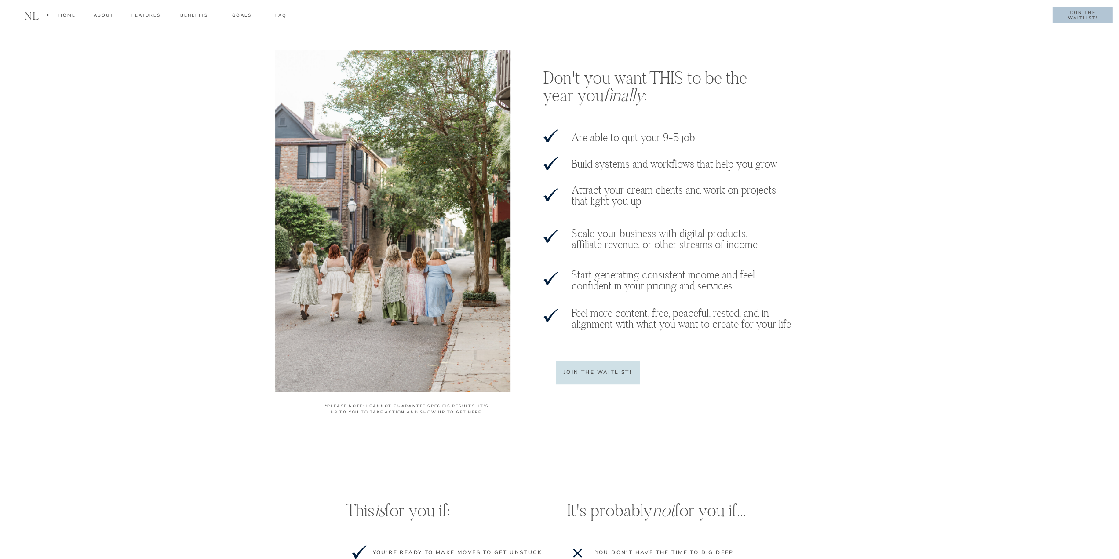
click at [32, 18] on h1 "nl" at bounding box center [31, 16] width 19 height 12
